Goal: Transaction & Acquisition: Purchase product/service

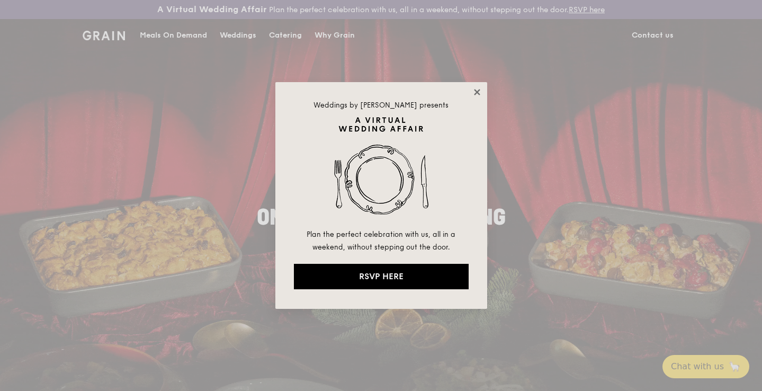
click at [479, 91] on icon at bounding box center [477, 92] width 10 height 10
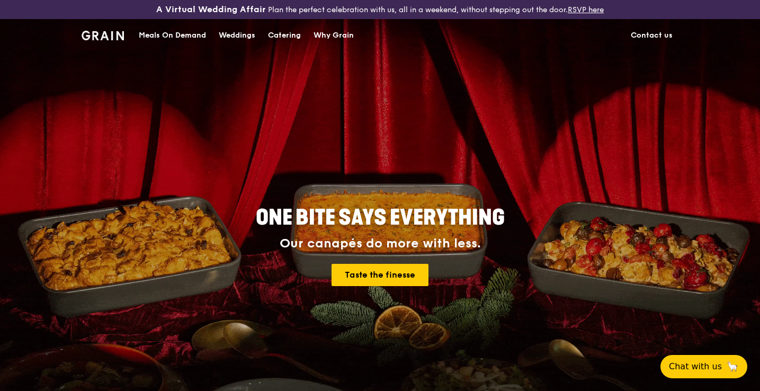
click at [292, 38] on div "Catering" at bounding box center [284, 36] width 33 height 32
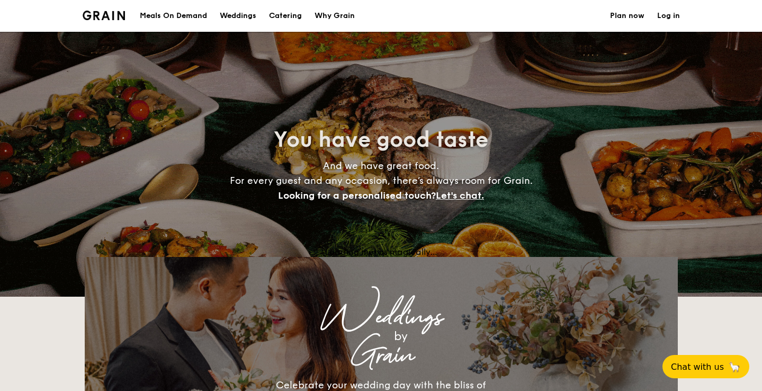
select select
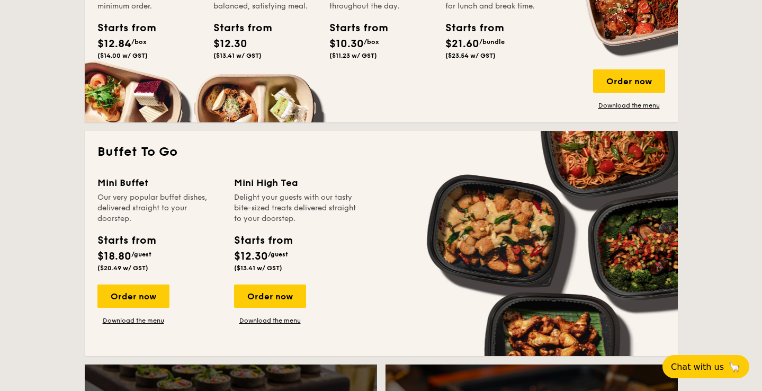
scroll to position [636, 0]
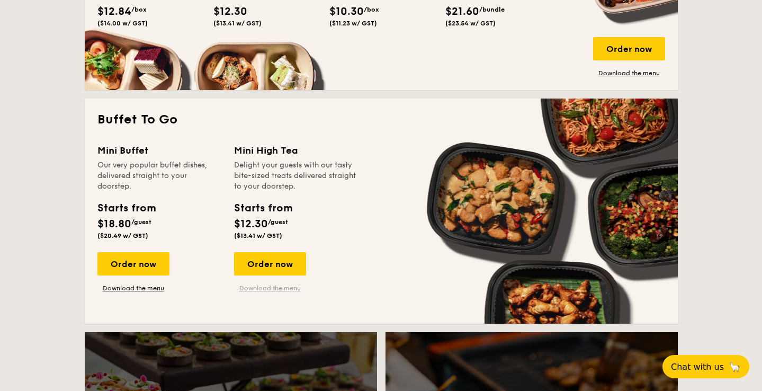
click at [263, 289] on link "Download the menu" at bounding box center [270, 288] width 72 height 8
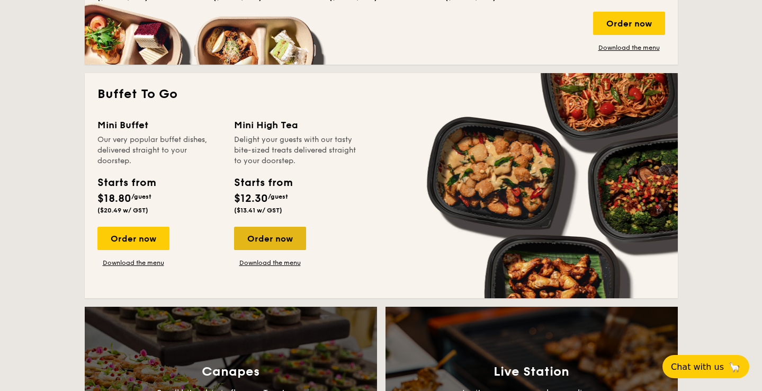
click at [260, 239] on div "Order now" at bounding box center [270, 238] width 72 height 23
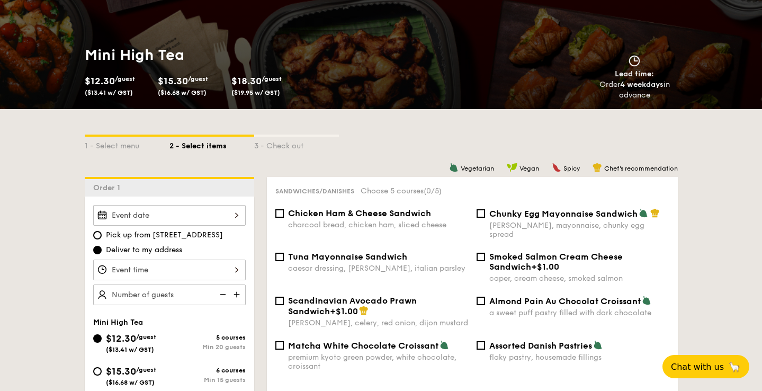
scroll to position [226, 0]
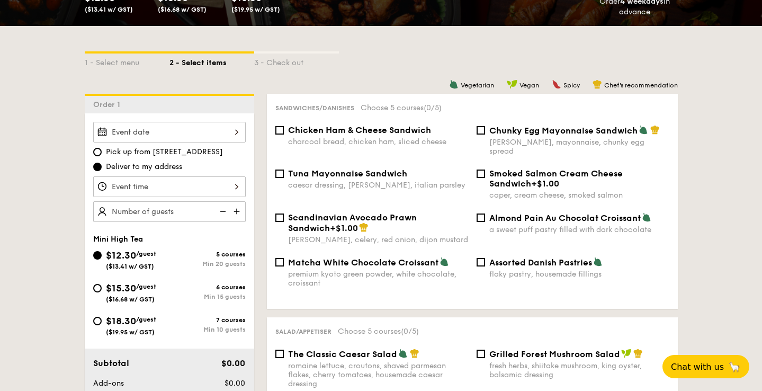
click at [210, 134] on div at bounding box center [169, 132] width 152 height 21
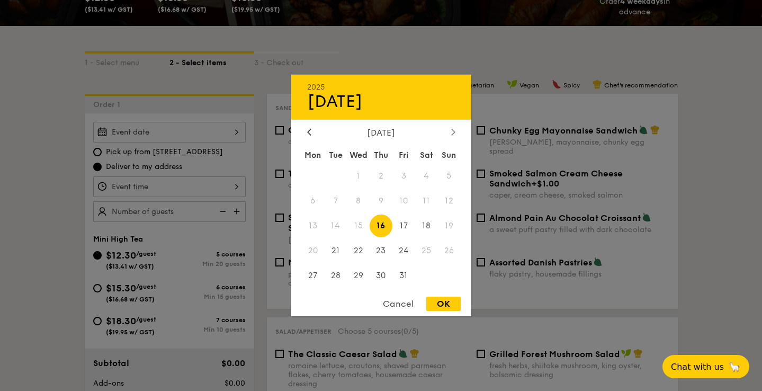
click at [452, 132] on icon at bounding box center [453, 131] width 4 height 7
click at [378, 205] on span "6" at bounding box center [381, 201] width 23 height 23
click at [204, 170] on div at bounding box center [381, 195] width 762 height 391
click at [223, 131] on div "2025 Oct 16 October 2025 Mon Tue Wed Thu Fri Sat Sun 1 2 3 4 5 6 7 8 9 10 11 12…" at bounding box center [169, 132] width 152 height 21
click at [454, 137] on div at bounding box center [453, 133] width 10 height 10
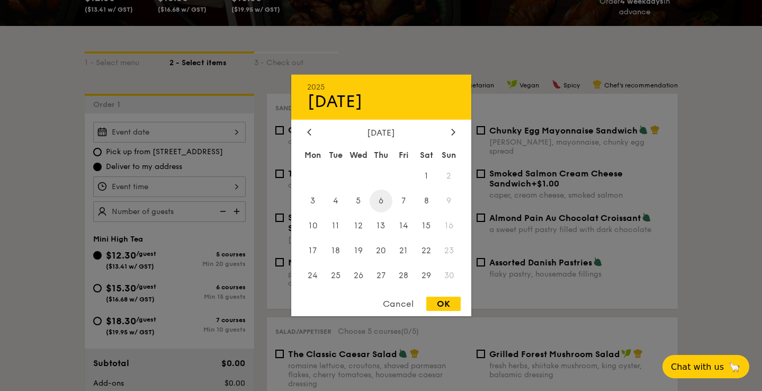
click at [388, 204] on span "6" at bounding box center [381, 201] width 23 height 23
click at [446, 305] on div "OK" at bounding box center [443, 304] width 34 height 14
type input "Nov 06, 2025"
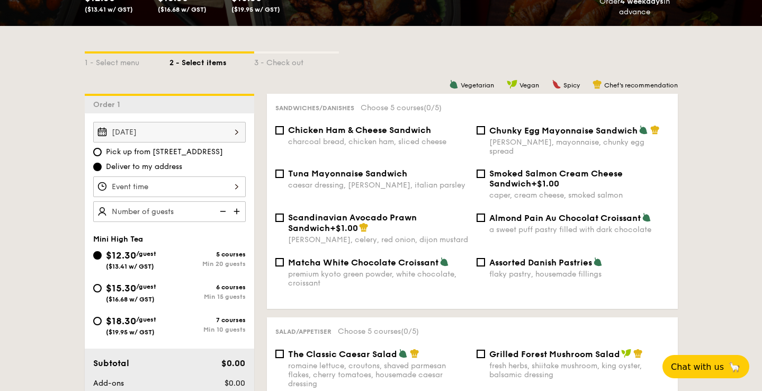
click at [182, 185] on div at bounding box center [169, 186] width 152 height 21
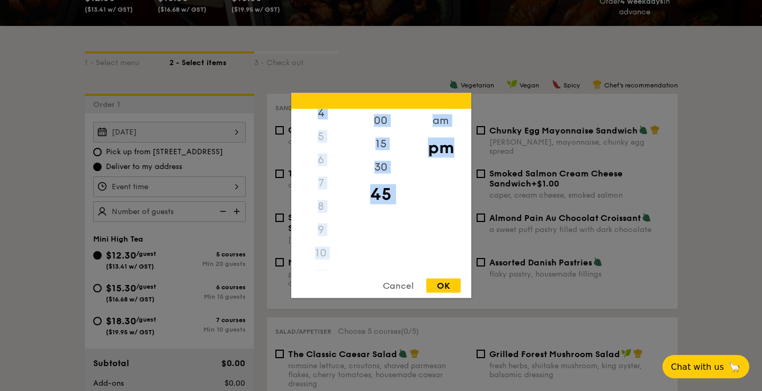
scroll to position [125, 0]
drag, startPoint x: 324, startPoint y: 166, endPoint x: 335, endPoint y: 293, distance: 127.0
click at [335, 293] on div "12 1 2 3 4 5 6 7 8 9 10 11 00 15 30 45 am pm Cancel OK" at bounding box center [381, 195] width 180 height 205
click at [328, 163] on div "7" at bounding box center [321, 165] width 60 height 23
click at [321, 221] on div "9" at bounding box center [321, 212] width 60 height 23
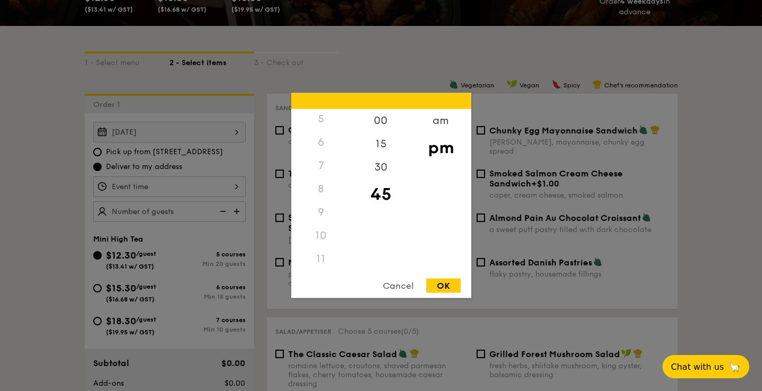
click at [321, 215] on div "9" at bounding box center [321, 212] width 60 height 23
click at [319, 213] on div "9" at bounding box center [321, 212] width 60 height 23
click at [322, 181] on div "8" at bounding box center [321, 188] width 60 height 23
click at [322, 183] on div "8" at bounding box center [321, 188] width 60 height 23
click at [320, 199] on div "8" at bounding box center [321, 188] width 60 height 23
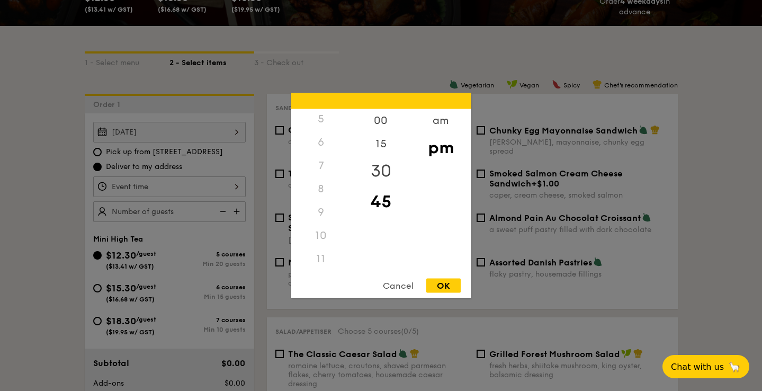
click at [383, 173] on div "30" at bounding box center [381, 171] width 60 height 31
click at [321, 186] on div "8" at bounding box center [321, 188] width 60 height 23
drag, startPoint x: 321, startPoint y: 167, endPoint x: 322, endPoint y: 135, distance: 32.3
click at [322, 134] on div "12 1 2 3 4 5 6 7 8 9 10 11" at bounding box center [321, 189] width 60 height 161
click at [439, 118] on div "am" at bounding box center [441, 124] width 60 height 31
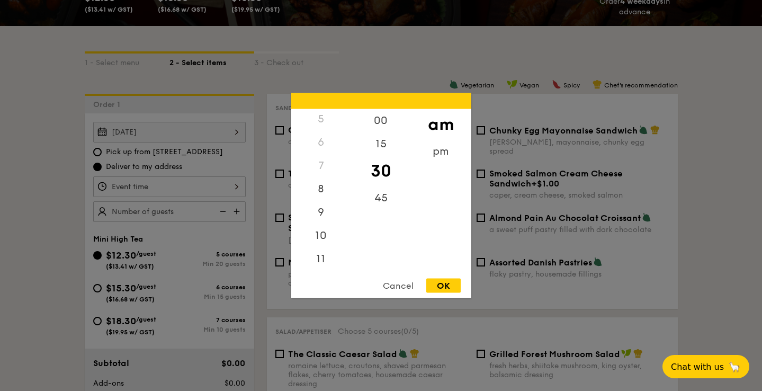
scroll to position [118, 0]
click at [321, 215] on div "9" at bounding box center [321, 216] width 60 height 31
click at [378, 198] on div "45" at bounding box center [381, 201] width 60 height 31
click at [380, 169] on div "30" at bounding box center [381, 171] width 60 height 31
click at [378, 113] on div "00" at bounding box center [381, 124] width 60 height 31
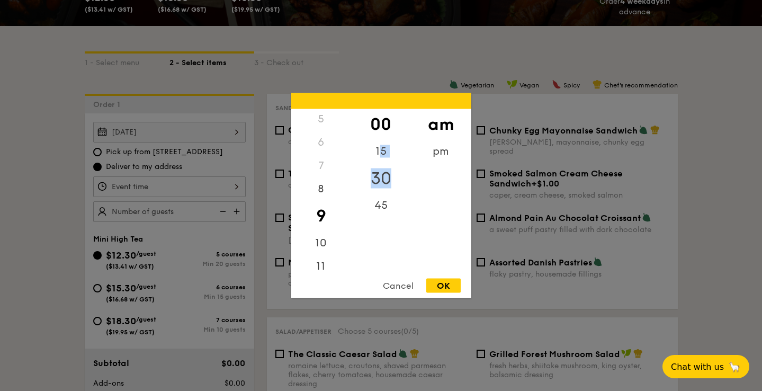
drag, startPoint x: 376, startPoint y: 160, endPoint x: 376, endPoint y: 193, distance: 32.8
click at [376, 193] on div "00 15 30 45" at bounding box center [381, 189] width 60 height 161
click at [323, 186] on div "8" at bounding box center [321, 192] width 60 height 31
click at [388, 197] on div "45" at bounding box center [381, 201] width 60 height 31
click at [443, 285] on div "OK" at bounding box center [443, 286] width 34 height 14
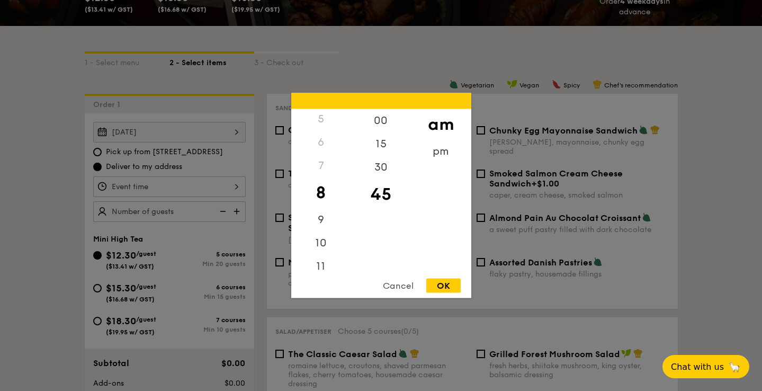
type input "8:45AM"
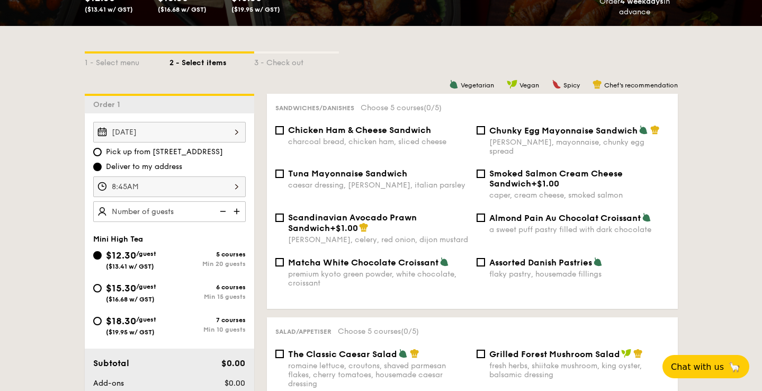
click at [237, 213] on img at bounding box center [238, 211] width 16 height 20
click at [222, 209] on img at bounding box center [222, 211] width 16 height 20
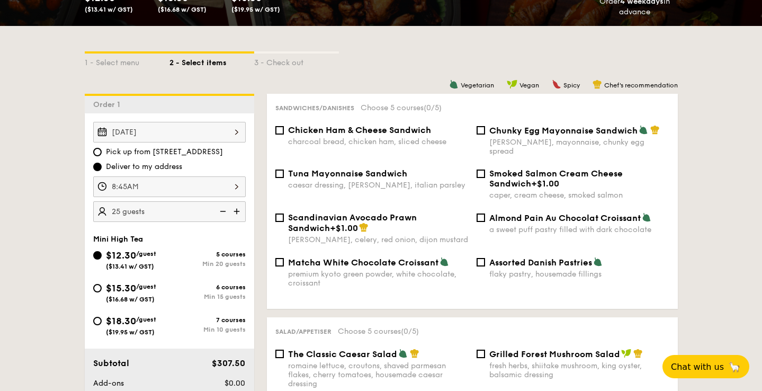
type input "20 guests"
click at [222, 209] on img at bounding box center [222, 211] width 16 height 20
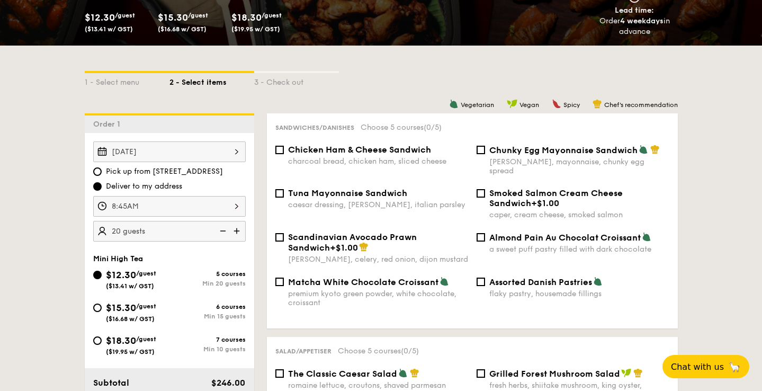
scroll to position [265, 0]
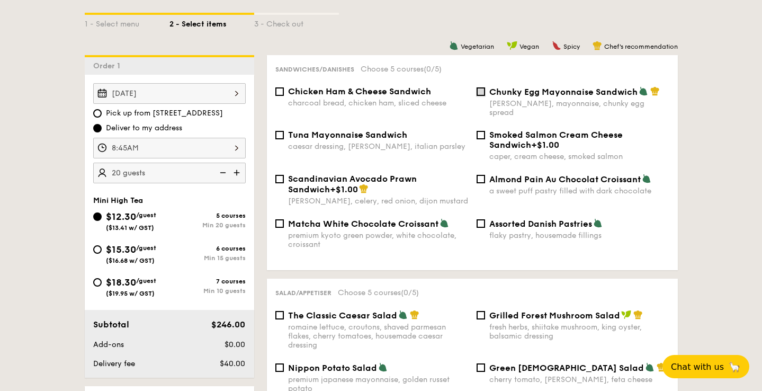
click at [482, 94] on input "Chunky Egg Mayonnaise Sandwich dijon mustard, mayonnaise, chunky egg spread" at bounding box center [481, 91] width 8 height 8
checkbox input "true"
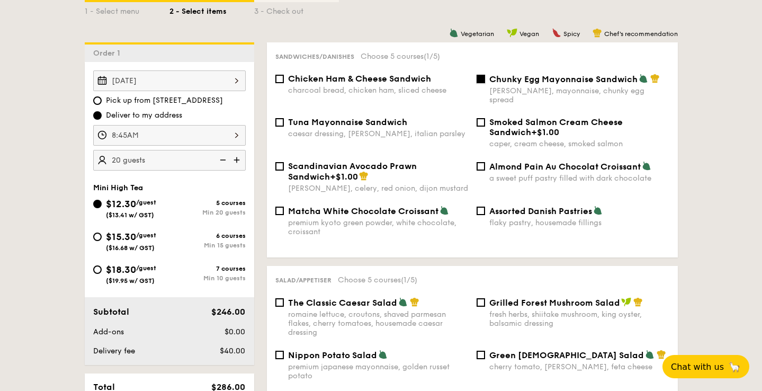
scroll to position [278, 0]
click at [475, 205] on div "Assorted Danish Pastries flaky pastry, housemade fillings" at bounding box center [572, 216] width 201 height 22
click at [486, 205] on div "Assorted Danish Pastries flaky pastry, housemade fillings" at bounding box center [572, 216] width 201 height 22
click at [485, 205] on div "Assorted Danish Pastries flaky pastry, housemade fillings" at bounding box center [572, 216] width 201 height 22
click at [484, 206] on input "Assorted Danish Pastries flaky pastry, housemade fillings" at bounding box center [481, 210] width 8 height 8
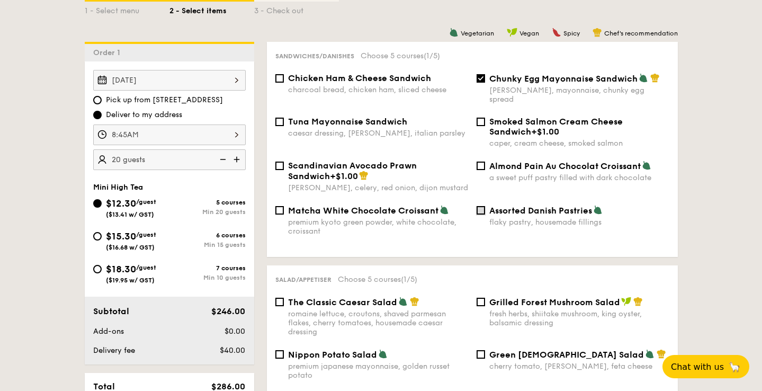
checkbox input "true"
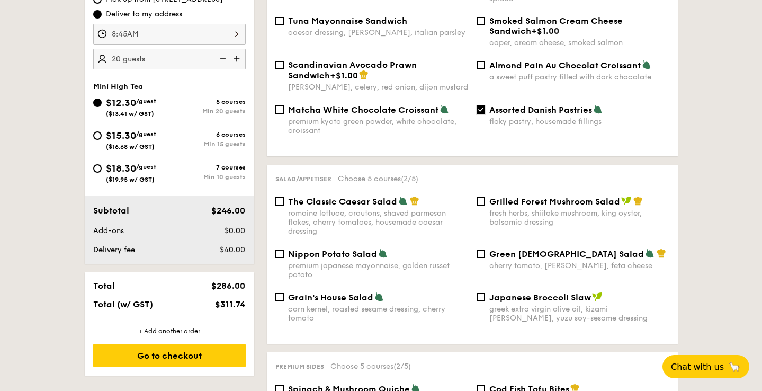
scroll to position [365, 0]
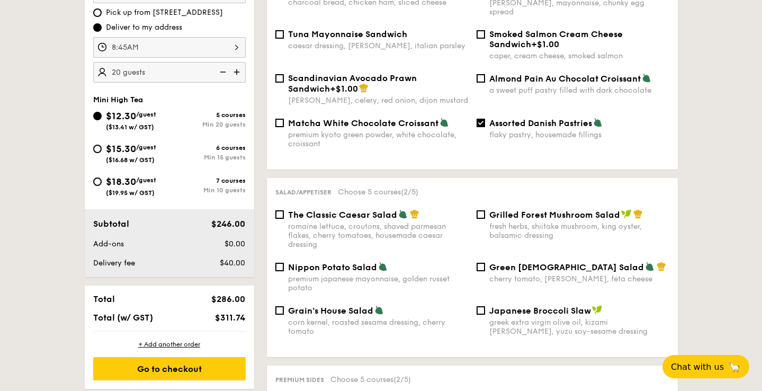
click at [486, 76] on div "Almond Pain Au Chocolat Croissant a sweet puff pastry filled with dark chocolate" at bounding box center [572, 84] width 201 height 22
click at [484, 74] on input "Almond Pain Au Chocolat Croissant a sweet puff pastry filled with dark chocolate" at bounding box center [481, 78] width 8 height 8
checkbox input "true"
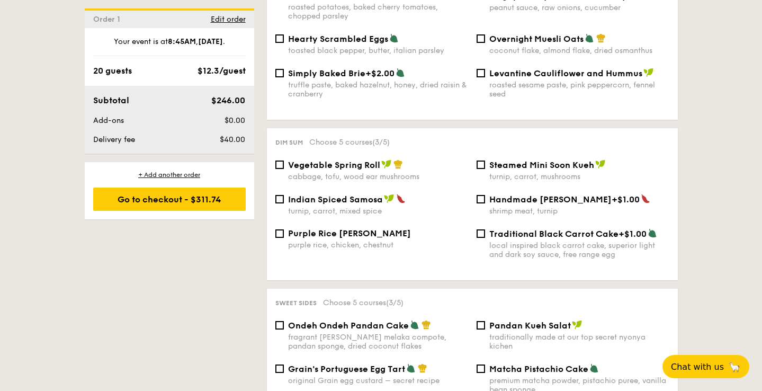
scroll to position [868, 0]
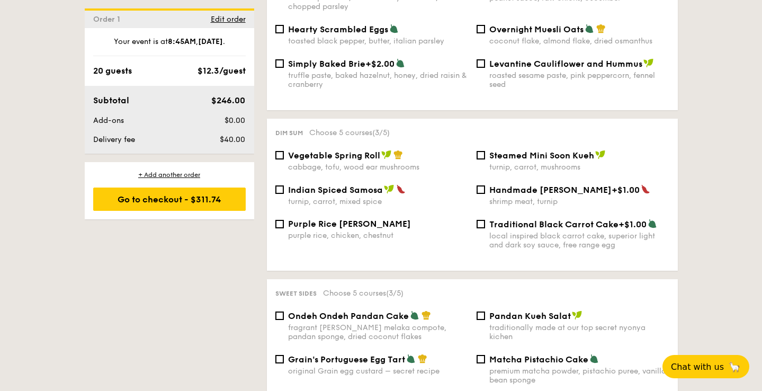
click at [363, 185] on span "Indian Spiced Samosa" at bounding box center [335, 190] width 95 height 10
click at [284, 185] on input "Indian Spiced Samosa turnip, carrot, mixed spice" at bounding box center [279, 189] width 8 height 8
checkbox input "true"
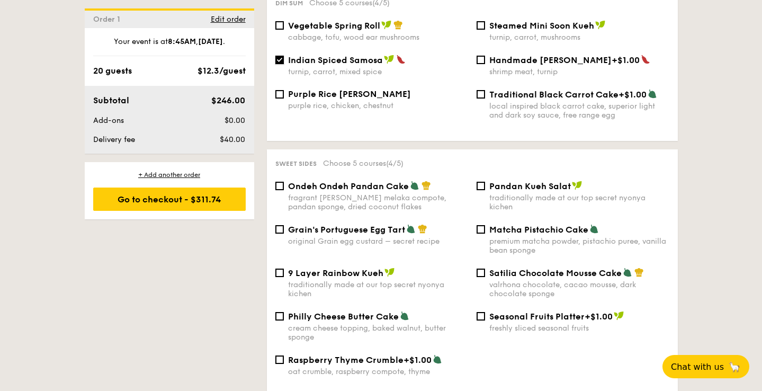
scroll to position [1027, 0]
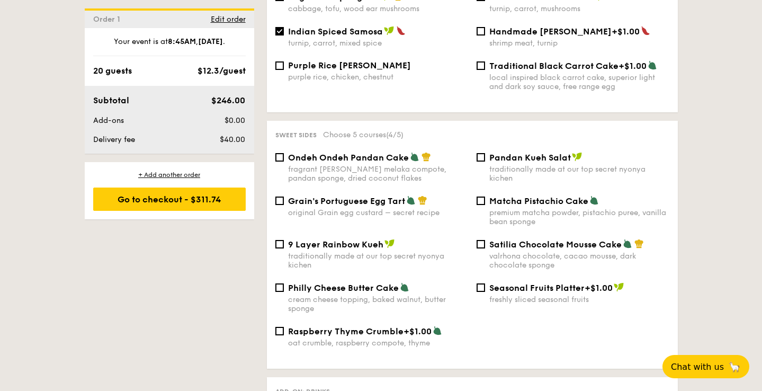
click at [391, 206] on div "Grain's Portuguese Egg Tart original Grain egg custard – secret recipe" at bounding box center [378, 206] width 180 height 22
click at [284, 205] on input "Grain's Portuguese Egg Tart original Grain egg custard – secret recipe" at bounding box center [279, 200] width 8 height 8
checkbox input "true"
click at [381, 165] on div "fragrant gula melaka compote, pandan sponge, dried coconut flakes" at bounding box center [378, 174] width 180 height 18
click at [284, 161] on input "Ondeh Ondeh Pandan Cake fragrant gula melaka compote, pandan sponge, dried coco…" at bounding box center [279, 157] width 8 height 8
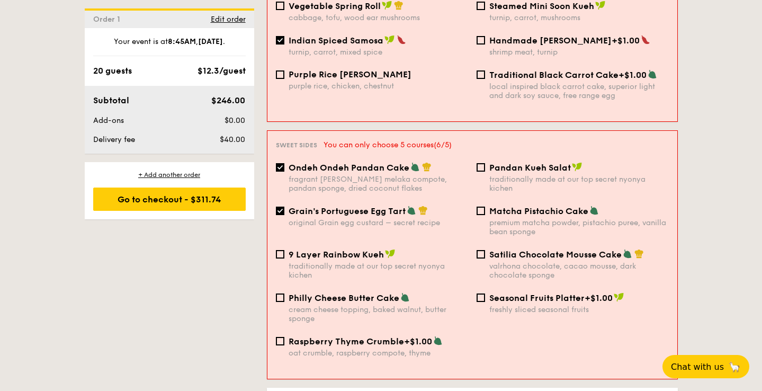
click at [373, 175] on div "fragrant gula melaka compote, pandan sponge, dried coconut flakes" at bounding box center [378, 184] width 179 height 18
click at [284, 172] on input "Ondeh Ondeh Pandan Cake fragrant gula melaka compote, pandan sponge, dried coco…" at bounding box center [280, 167] width 8 height 8
checkbox input "false"
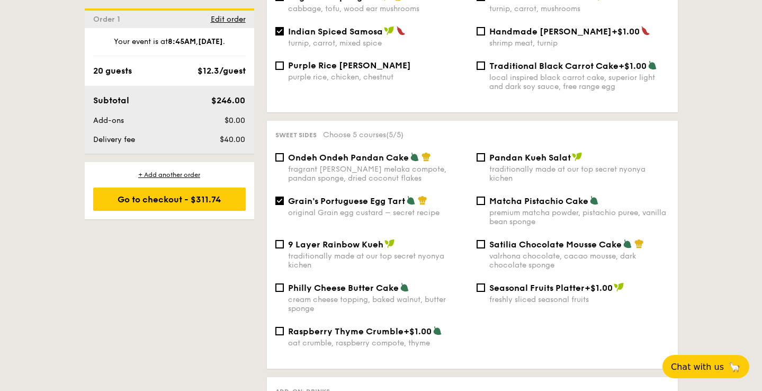
click at [364, 199] on span "Grain's Portuguese Egg Tart" at bounding box center [346, 201] width 117 height 10
click at [284, 199] on input "Grain's Portuguese Egg Tart original Grain egg custard – secret recipe" at bounding box center [279, 200] width 8 height 8
checkbox input "false"
click at [357, 158] on span "Ondeh Ondeh Pandan Cake" at bounding box center [348, 157] width 121 height 10
click at [284, 158] on input "Ondeh Ondeh Pandan Cake fragrant gula melaka compote, pandan sponge, dried coco…" at bounding box center [279, 157] width 8 height 8
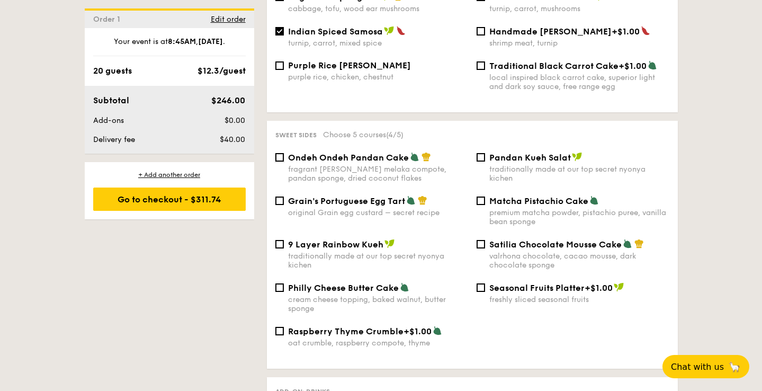
checkbox input "true"
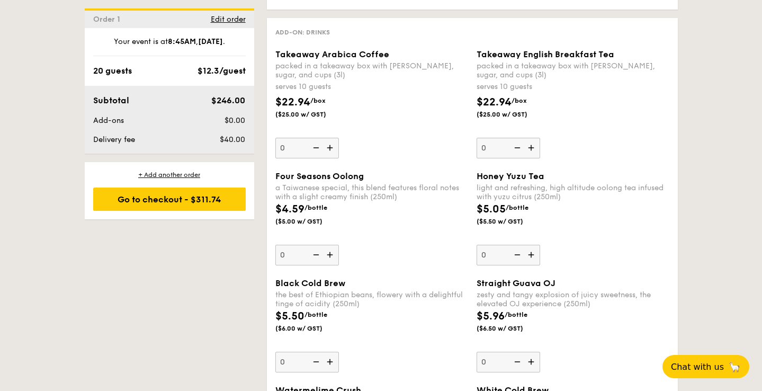
scroll to position [1385, 0]
click at [330, 152] on img at bounding box center [331, 148] width 16 height 20
click at [330, 152] on input "0" at bounding box center [307, 148] width 64 height 21
type input "1"
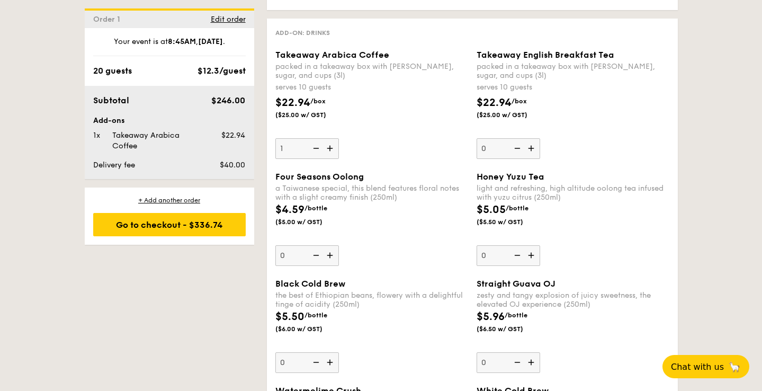
click at [329, 263] on img at bounding box center [331, 255] width 16 height 20
click at [329, 263] on input "0" at bounding box center [307, 255] width 64 height 21
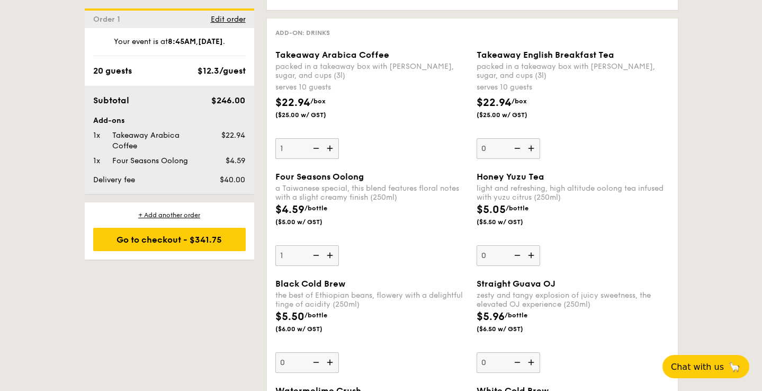
click at [318, 256] on img at bounding box center [315, 255] width 16 height 20
click at [318, 256] on input "1" at bounding box center [307, 255] width 64 height 21
type input "0"
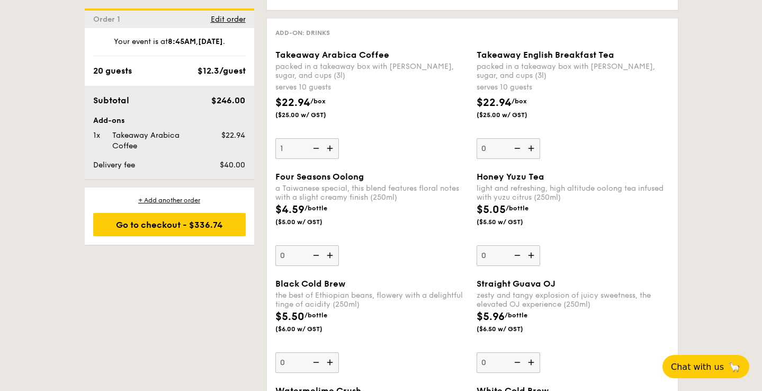
click at [531, 147] on img at bounding box center [532, 148] width 16 height 20
click at [531, 147] on input "0" at bounding box center [509, 148] width 64 height 21
type input "1"
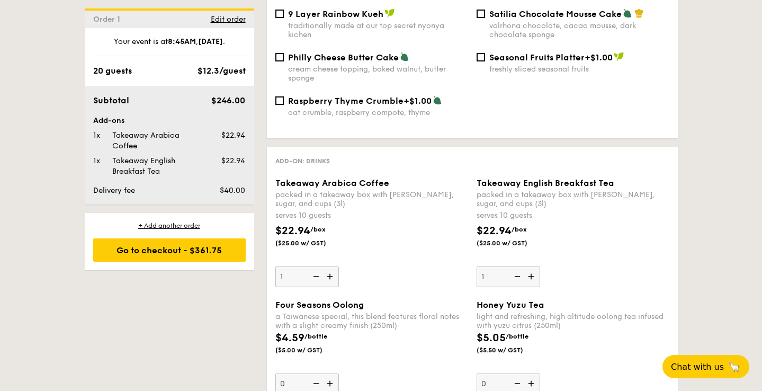
scroll to position [1190, 0]
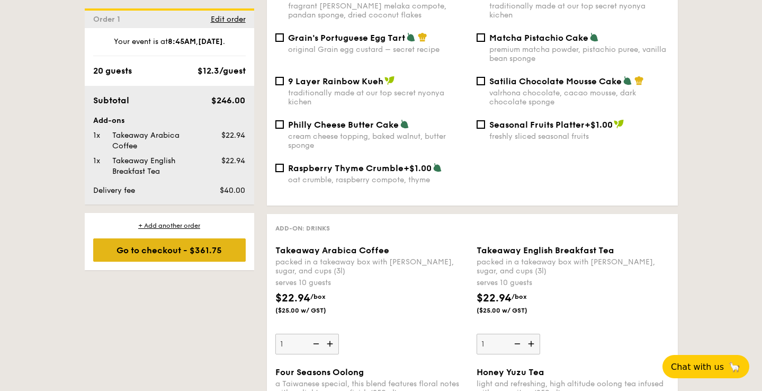
click at [187, 246] on div "Go to checkout - $361.75" at bounding box center [169, 249] width 152 height 23
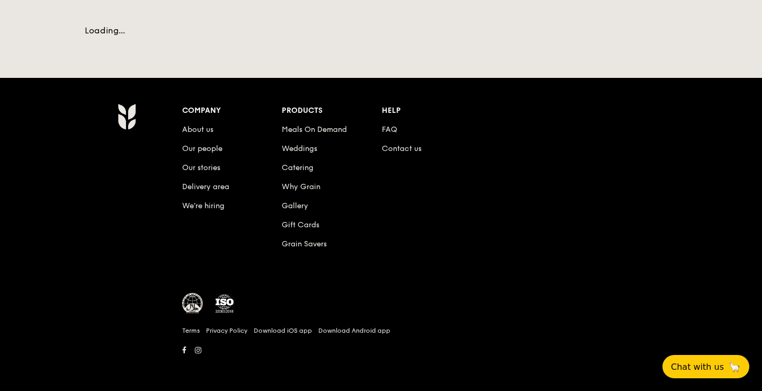
scroll to position [294, 0]
